Goal: Find specific fact: Find specific fact

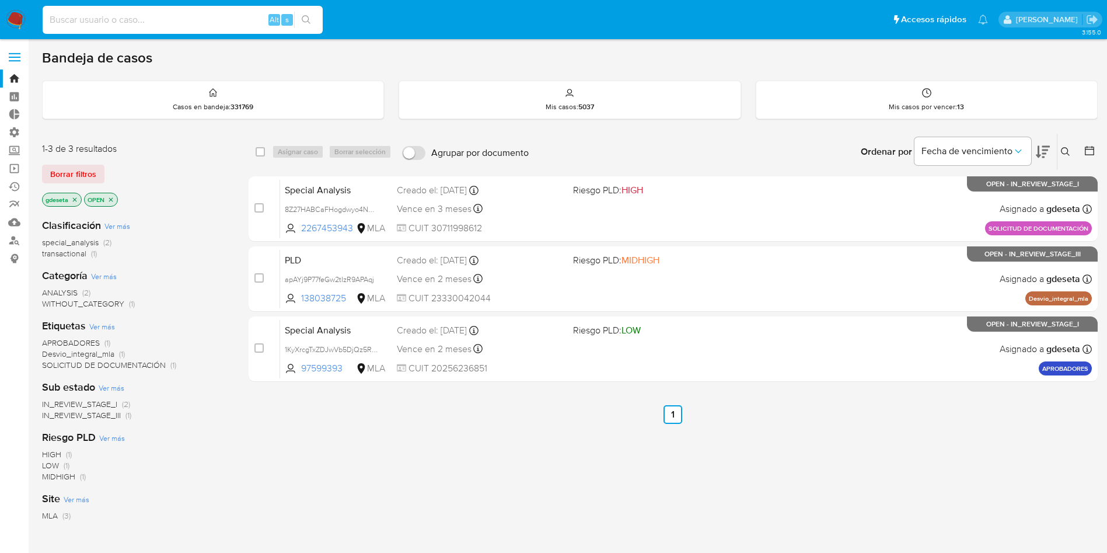
click at [204, 17] on input at bounding box center [183, 19] width 280 height 15
paste input "dLOiKLcTOPfueFRUQBxPu6ne"
type input "dLOiKLcTOPfueFRUQBxPu6ne"
click at [301, 16] on button "search-icon" at bounding box center [306, 20] width 24 height 16
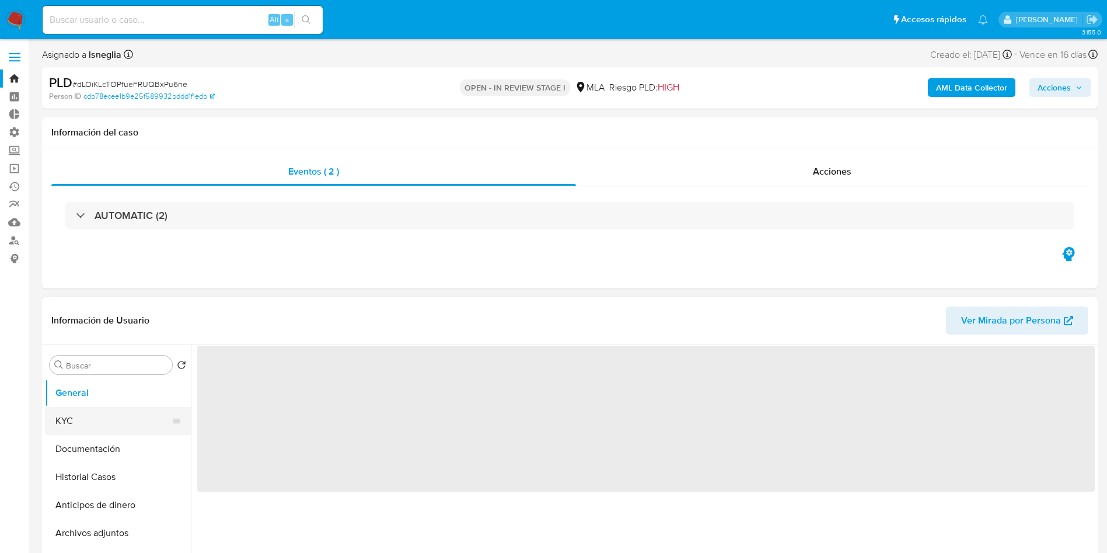
click at [102, 416] on button "KYC" at bounding box center [113, 421] width 137 height 28
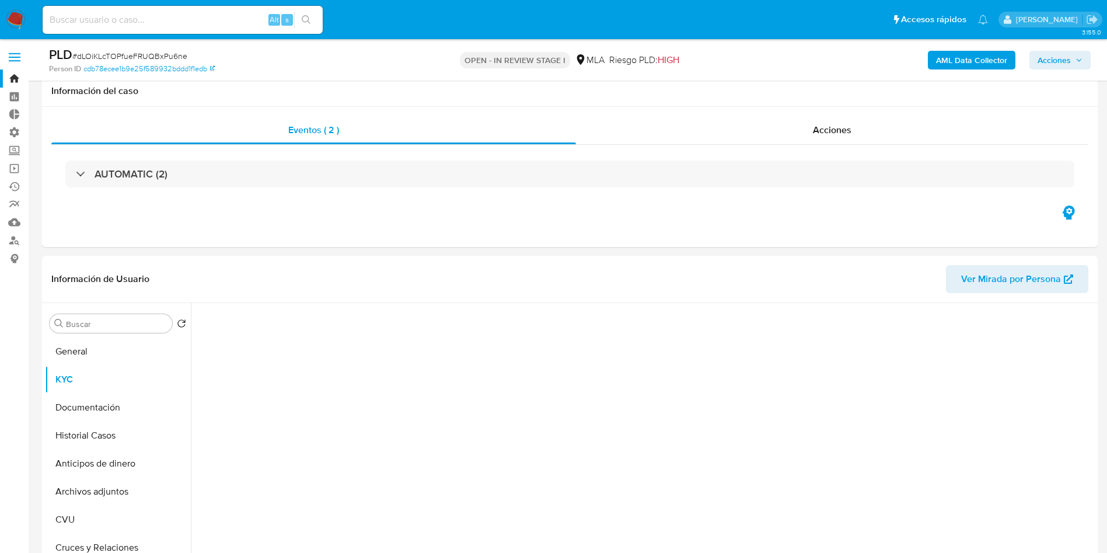
scroll to position [175, 0]
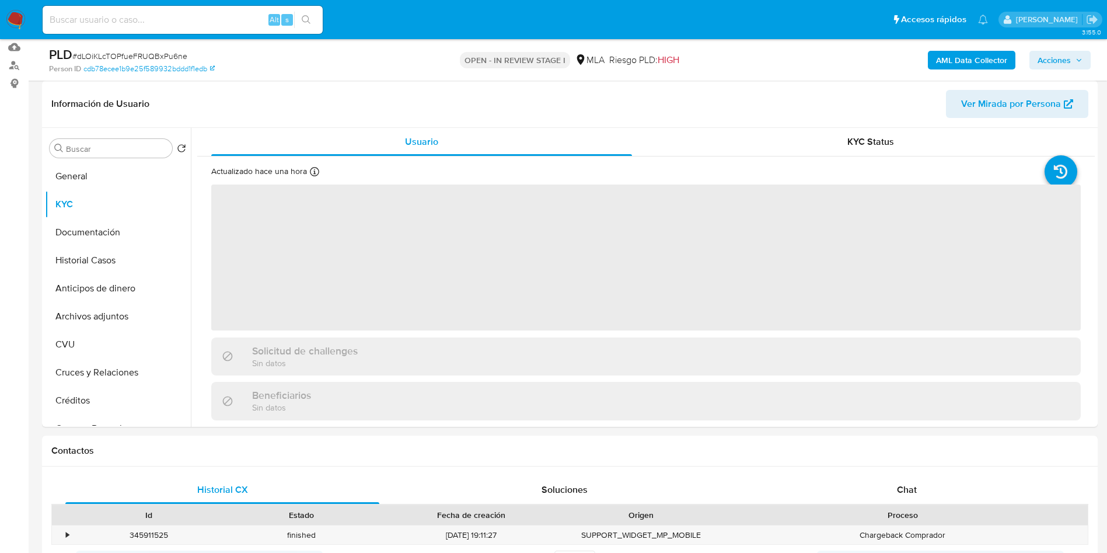
select select "10"
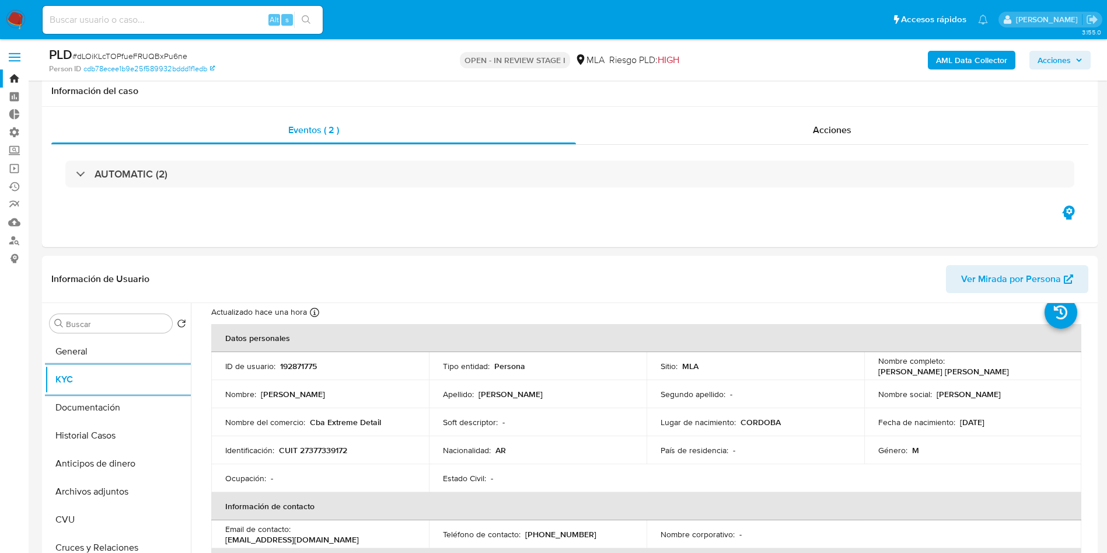
scroll to position [88, 0]
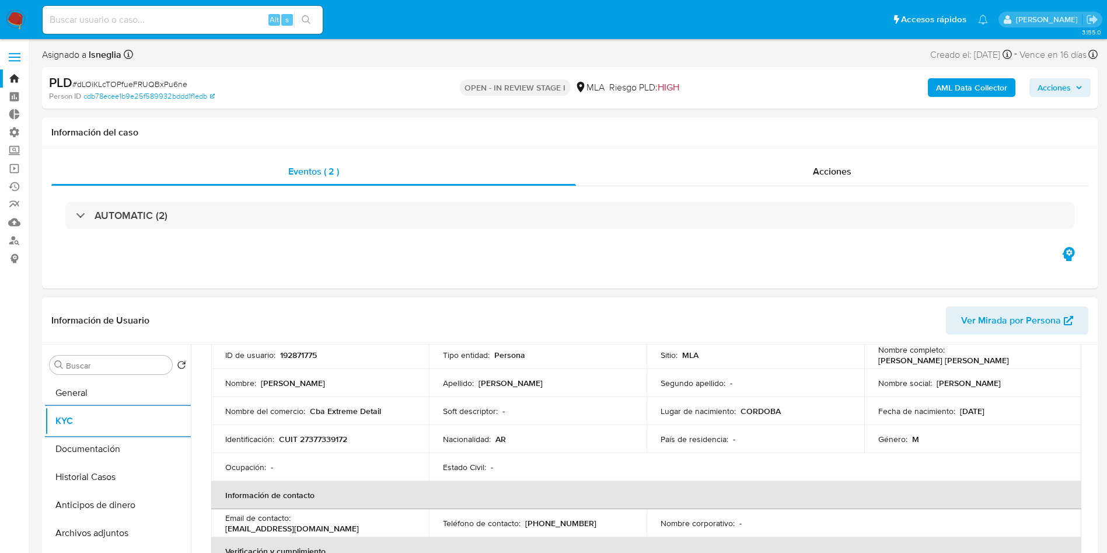
click at [324, 441] on p "CUIT 27377339172" at bounding box center [313, 439] width 68 height 11
click at [323, 441] on p "CUIT 27377339172" at bounding box center [313, 439] width 68 height 11
copy p "27377339172"
